Goal: Find specific fact: Find specific fact

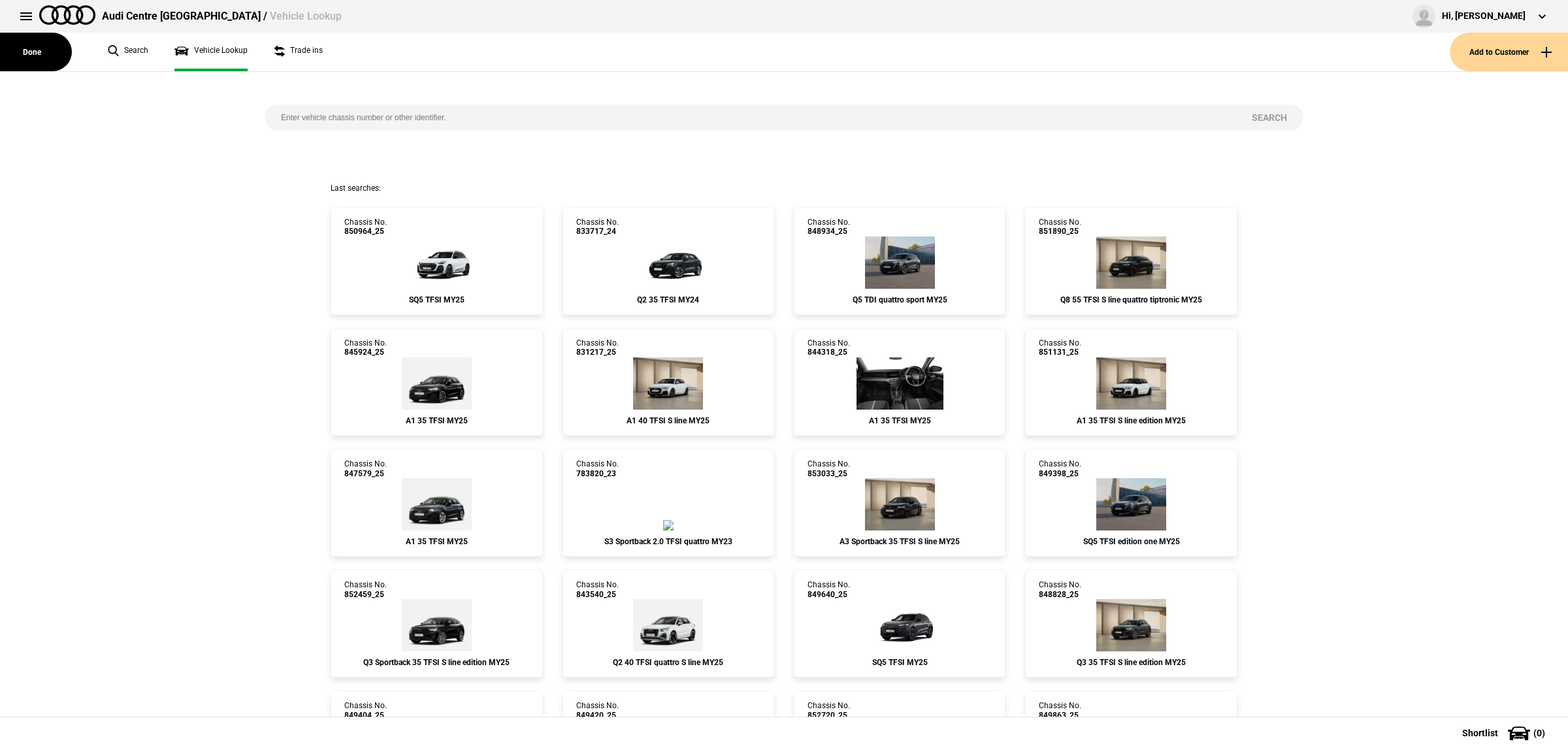
click at [495, 108] on input "search" at bounding box center [749, 117] width 971 height 26
paste input "850016"
type input "850016"
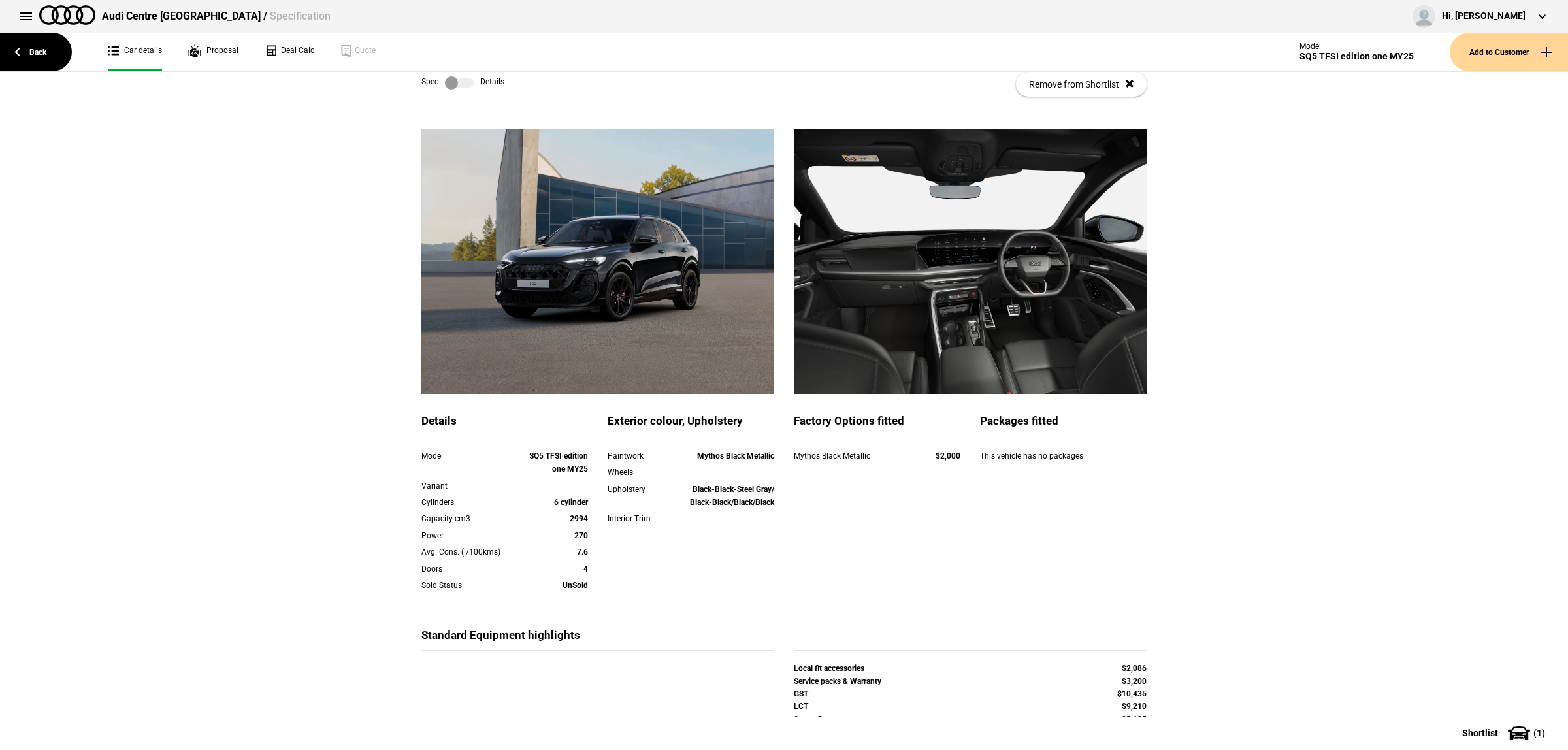
scroll to position [12, 0]
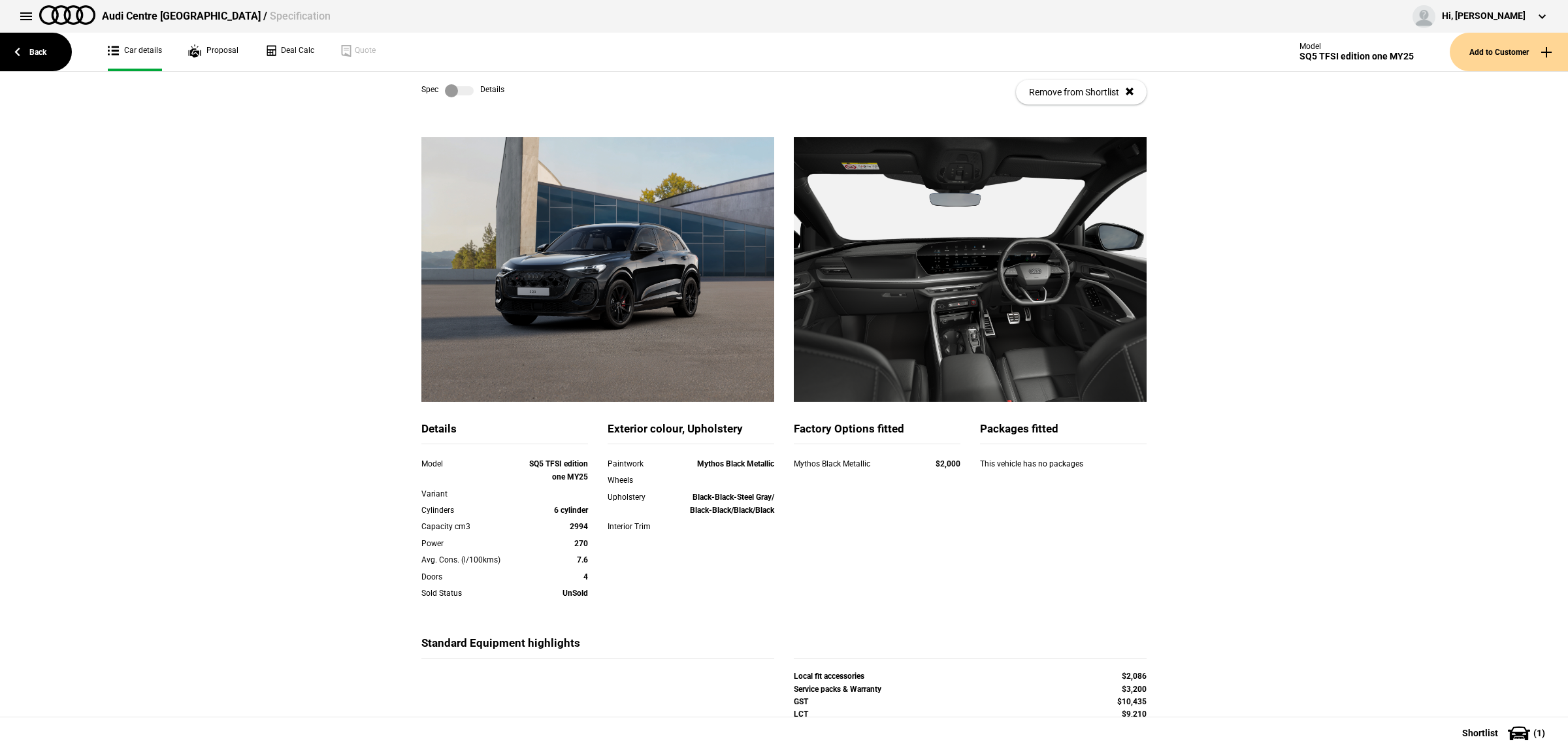
click at [449, 92] on label at bounding box center [459, 91] width 29 height 13
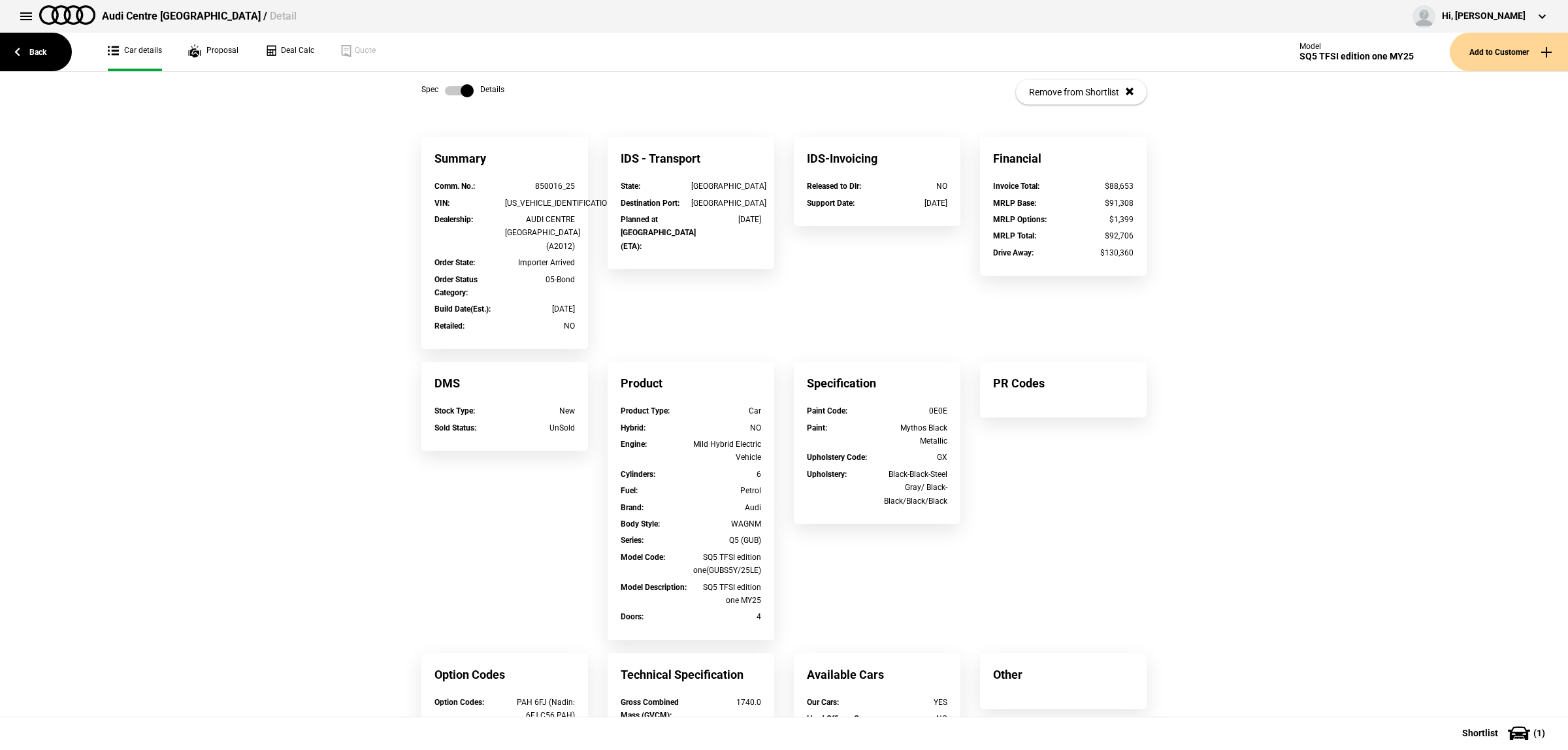
click at [544, 186] on div "850016_25" at bounding box center [540, 186] width 71 height 13
drag, startPoint x: 556, startPoint y: 186, endPoint x: 501, endPoint y: 186, distance: 55.0
click at [505, 186] on div "850016_25" at bounding box center [540, 186] width 71 height 13
copy div "850016"
